Goal: Obtain resource: Download file/media

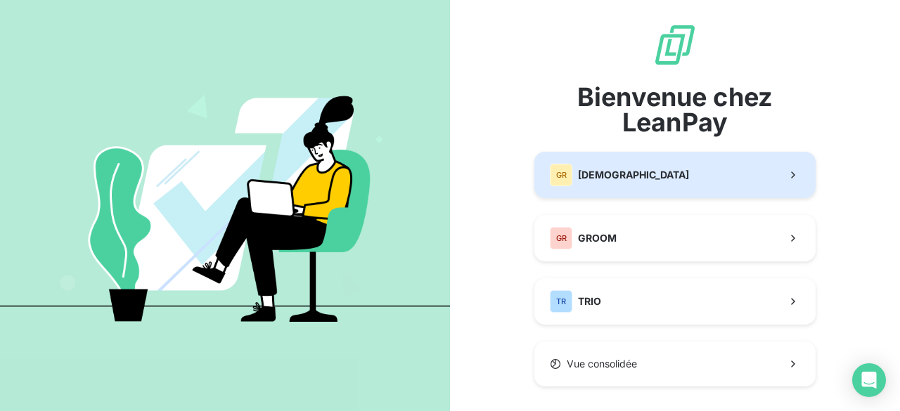
click at [579, 179] on span "[DEMOGRAPHIC_DATA]" at bounding box center [633, 175] width 111 height 14
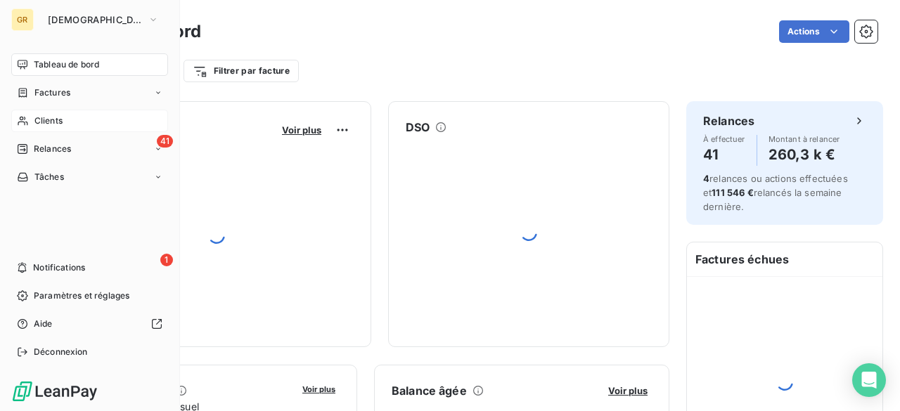
click at [70, 119] on div "Clients" at bounding box center [89, 121] width 157 height 23
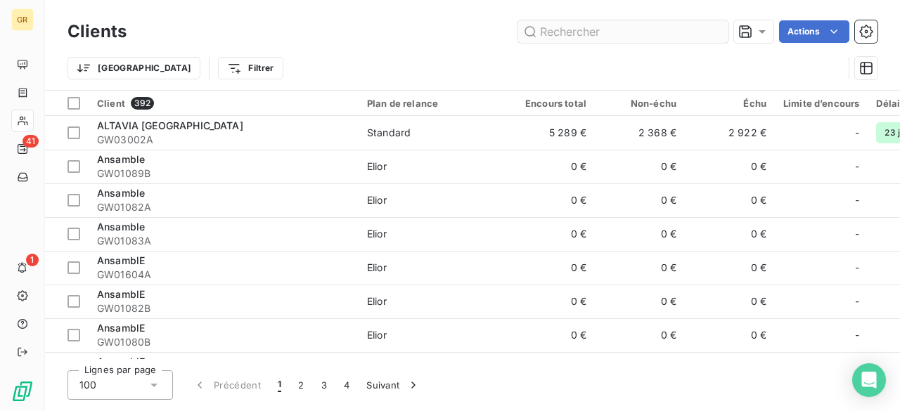
click at [570, 34] on input "text" at bounding box center [623, 31] width 211 height 23
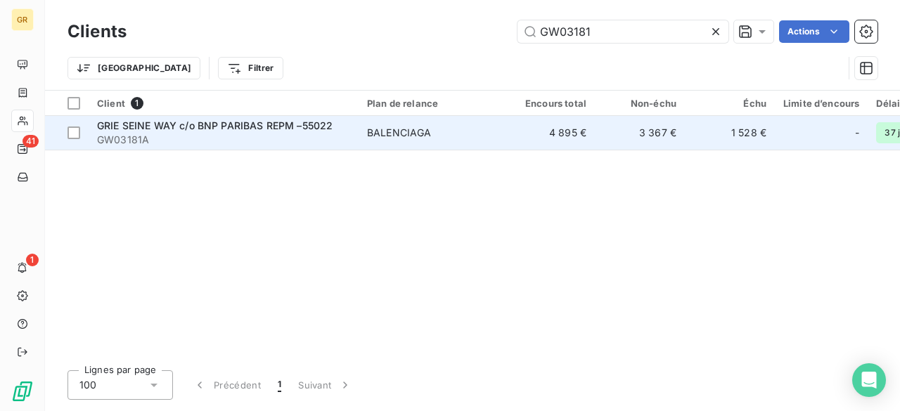
type input "GW03181"
click at [203, 124] on span "GRIE SEINE WAY c/o BNP PARIBAS REPM –55022" at bounding box center [215, 126] width 236 height 12
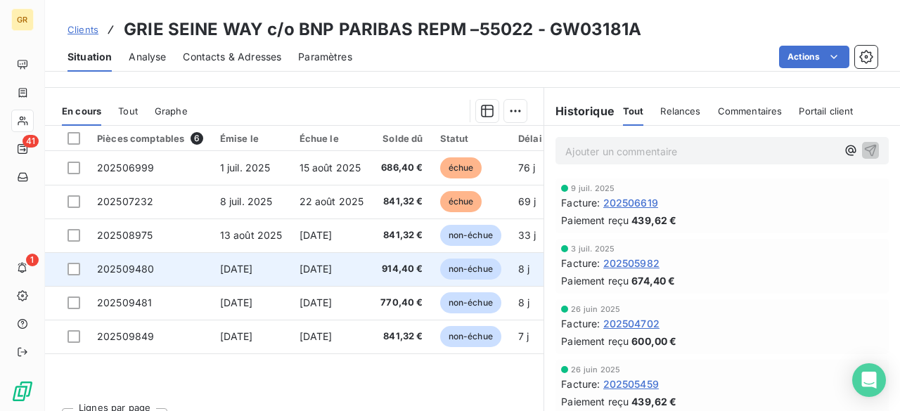
scroll to position [341, 0]
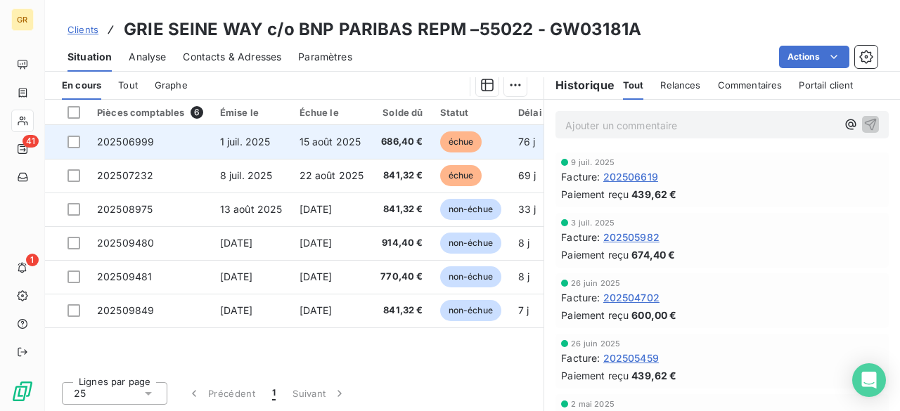
click at [205, 139] on td "202506999" at bounding box center [150, 142] width 123 height 34
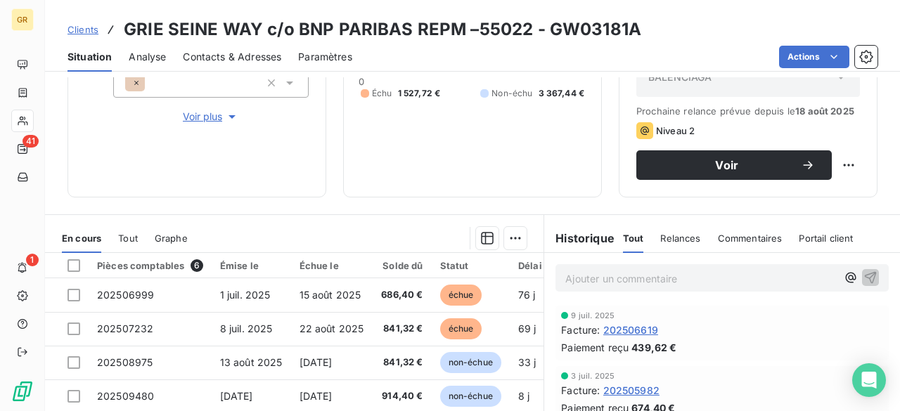
scroll to position [211, 0]
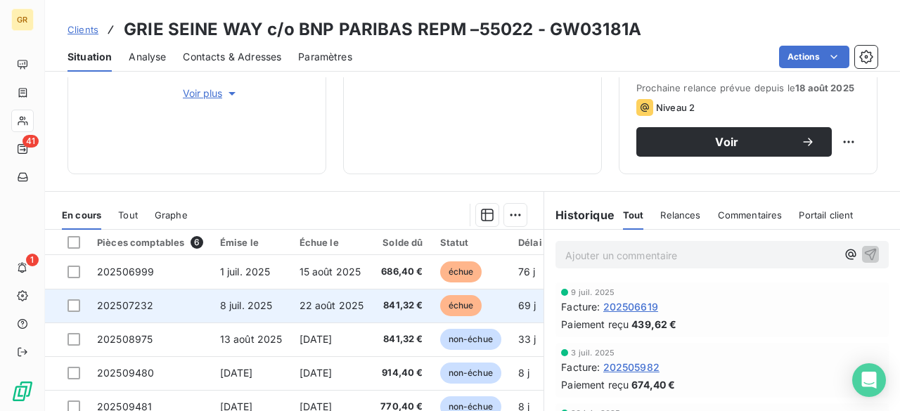
click at [252, 310] on td "8 juil. 2025" at bounding box center [251, 306] width 79 height 34
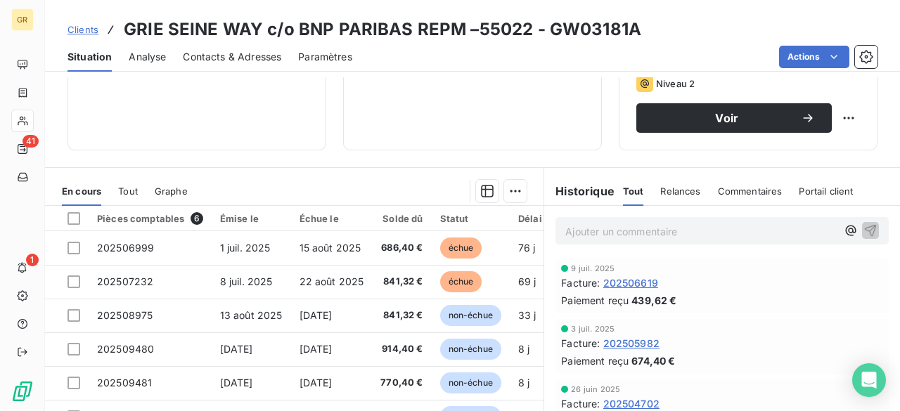
scroll to position [281, 0]
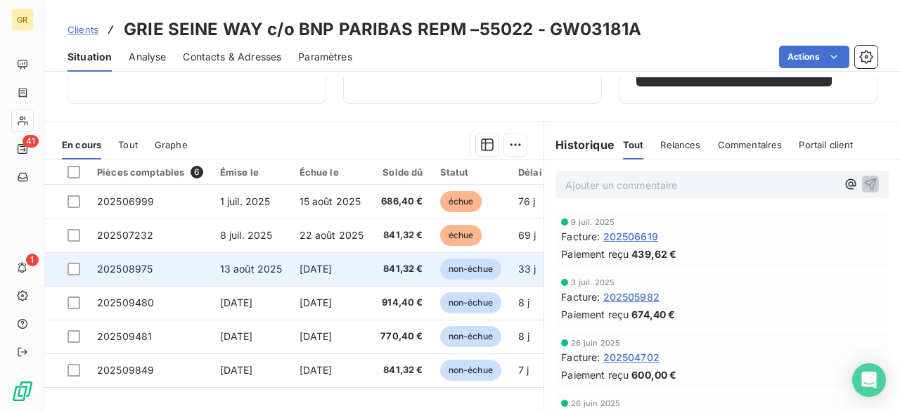
click at [297, 253] on td "[DATE]" at bounding box center [332, 269] width 82 height 34
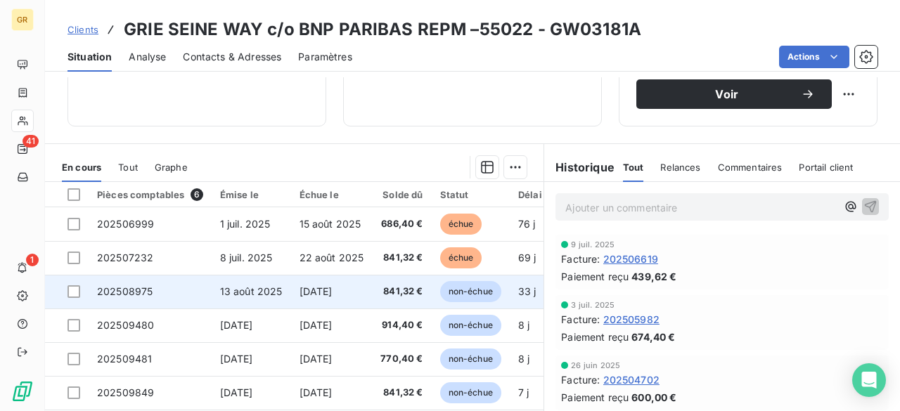
scroll to position [281, 0]
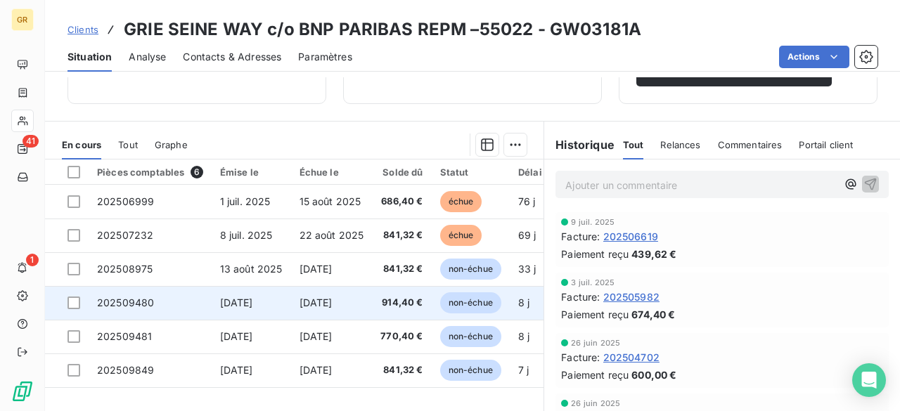
click at [283, 292] on td "[DATE]" at bounding box center [251, 303] width 79 height 34
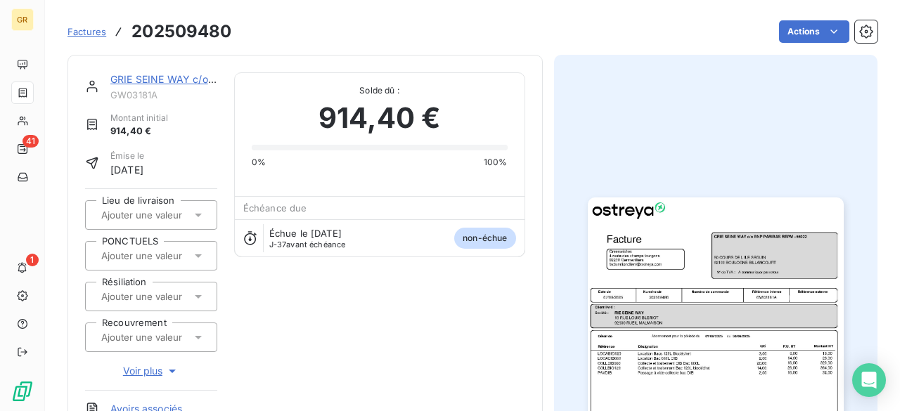
click at [691, 264] on img "button" at bounding box center [716, 378] width 256 height 361
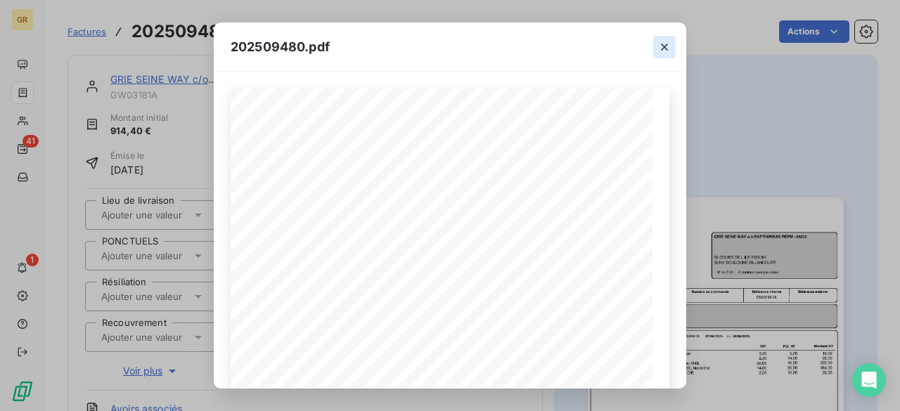
click at [657, 46] on button "button" at bounding box center [664, 47] width 23 height 23
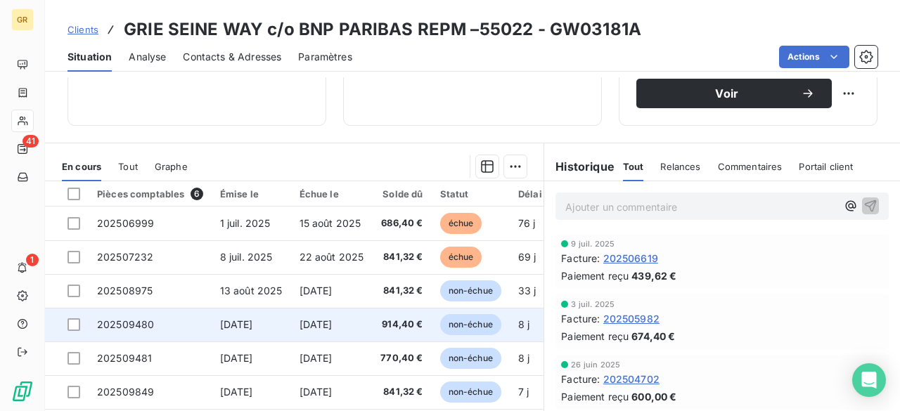
scroll to position [281, 0]
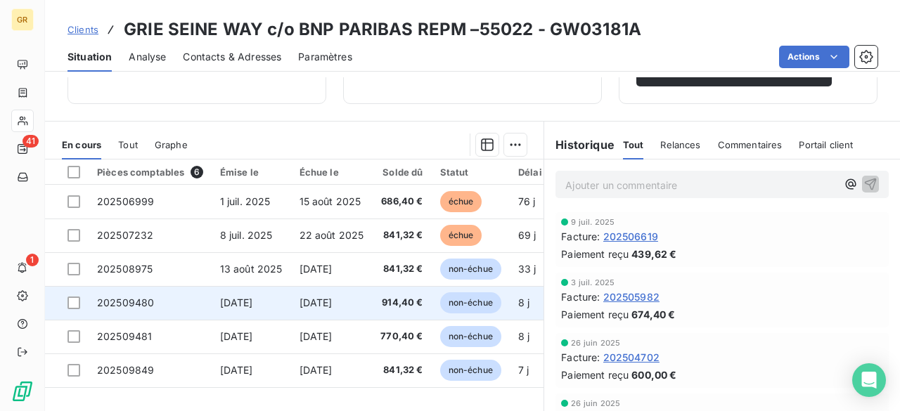
click at [288, 303] on tr "202509480 [DATE] [DATE] 914,40 € non-échue 8 j -37 j GW03181A 41110000 _ _ _ _ …" at bounding box center [840, 303] width 1590 height 34
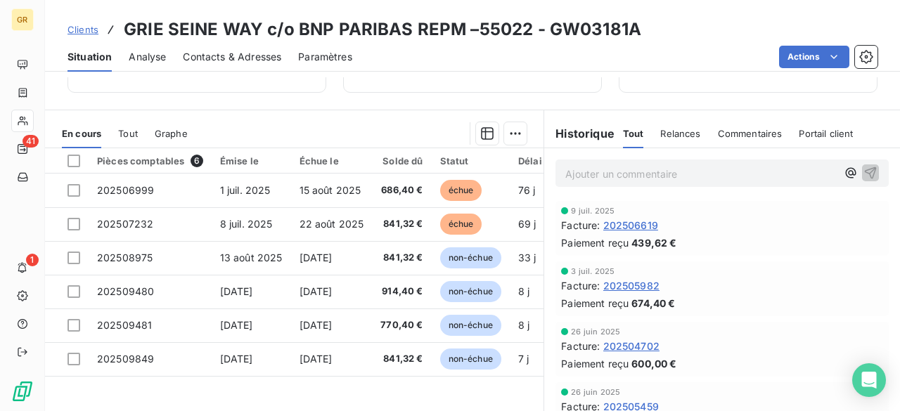
scroll to position [271, 0]
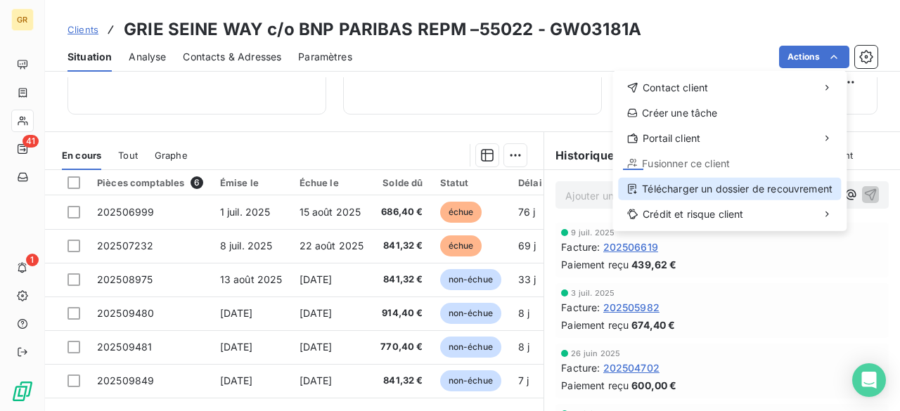
click at [716, 186] on div "Télécharger un dossier de recouvrement" at bounding box center [729, 189] width 223 height 23
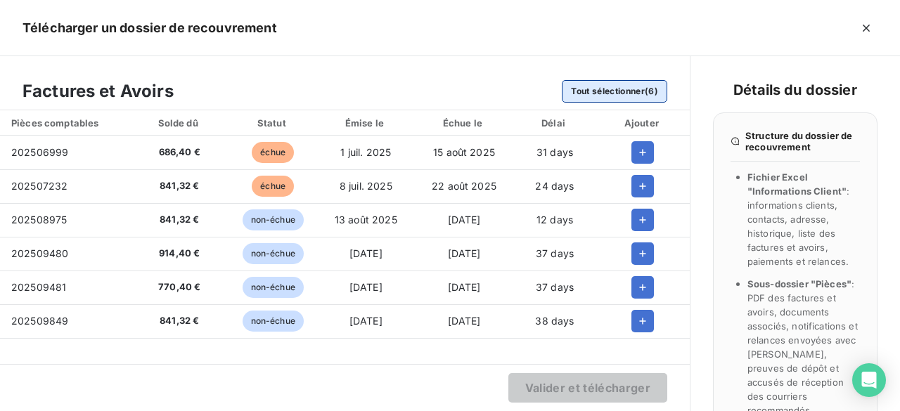
click at [625, 96] on button "Tout sélectionner (6)" at bounding box center [614, 91] width 105 height 23
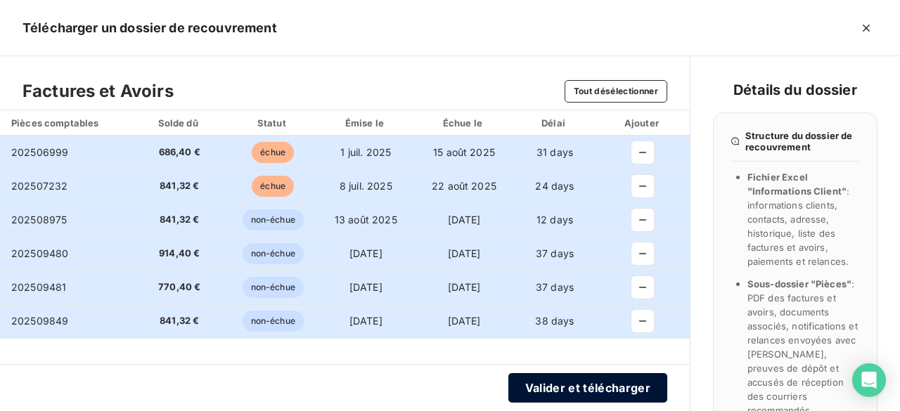
click at [598, 392] on button "Valider et télécharger" at bounding box center [587, 388] width 159 height 30
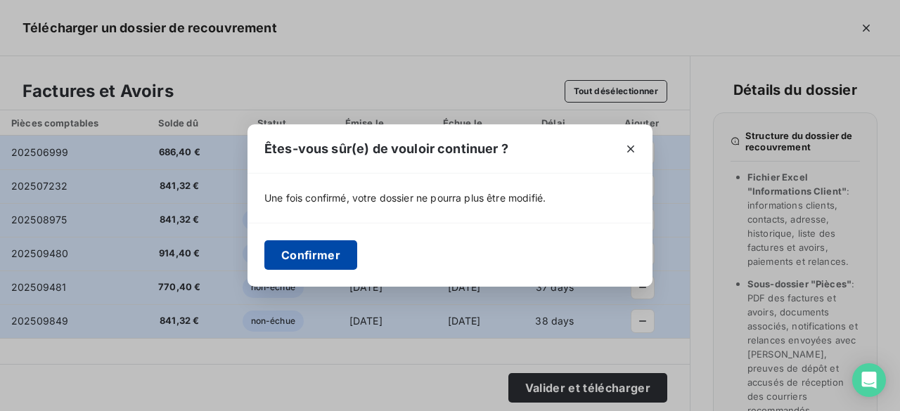
click at [322, 248] on button "Confirmer" at bounding box center [310, 256] width 93 height 30
